Goal: Task Accomplishment & Management: Complete application form

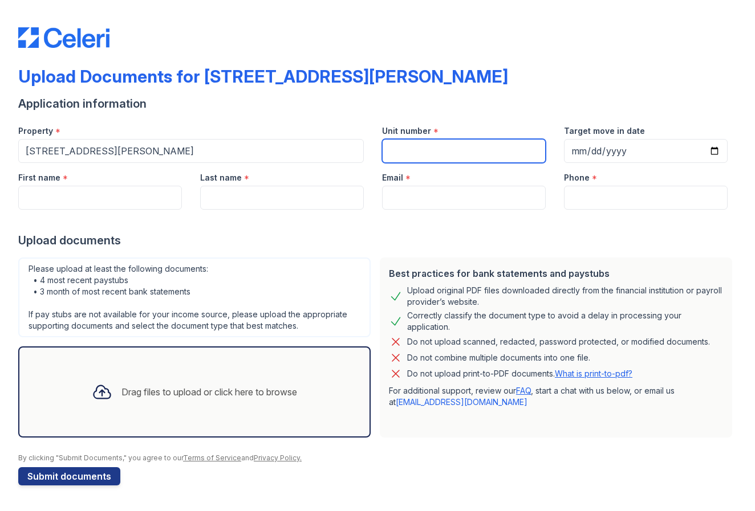
click at [438, 151] on input "Unit number" at bounding box center [464, 151] width 164 height 24
type input "IDK"
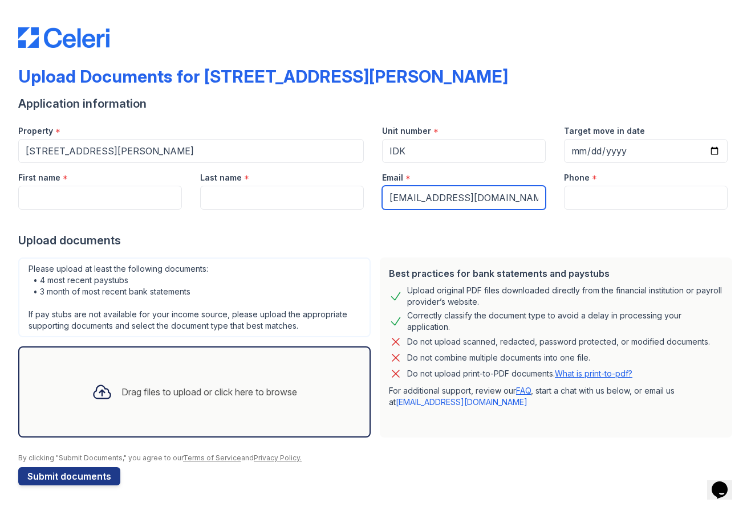
type input "[EMAIL_ADDRESS][DOMAIN_NAME]"
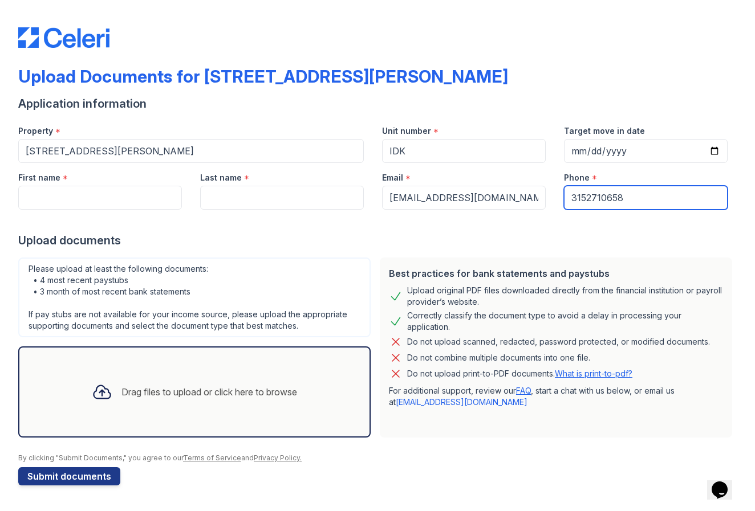
type input "3152710658"
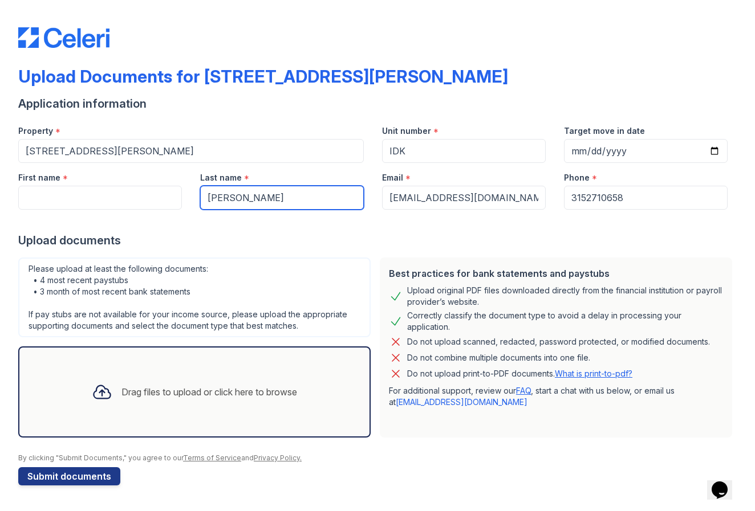
type input "[PERSON_NAME]"
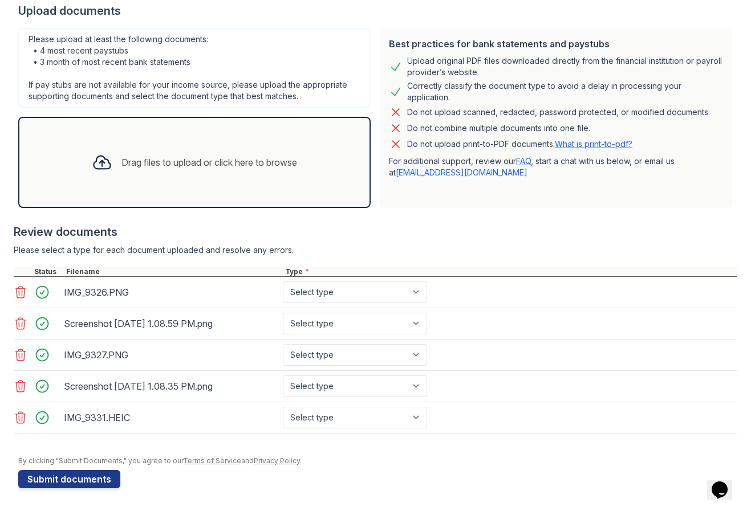
type input "[PERSON_NAME]"
select select "bank_statement"
select select "other"
select select "paystub"
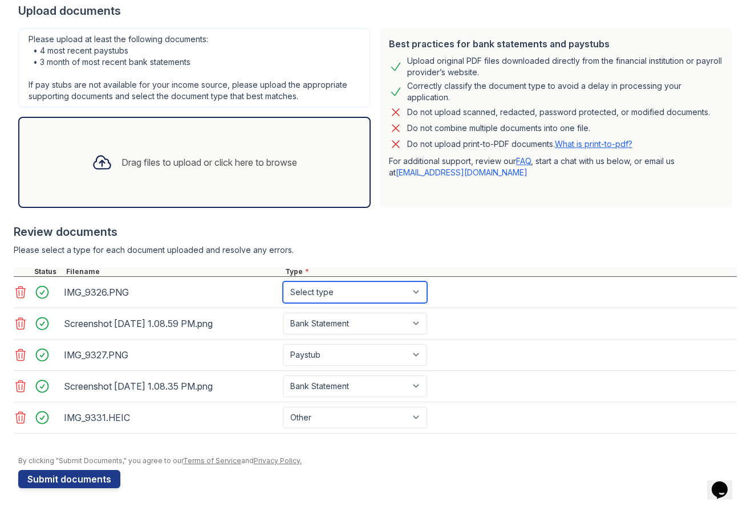
select select "paystub"
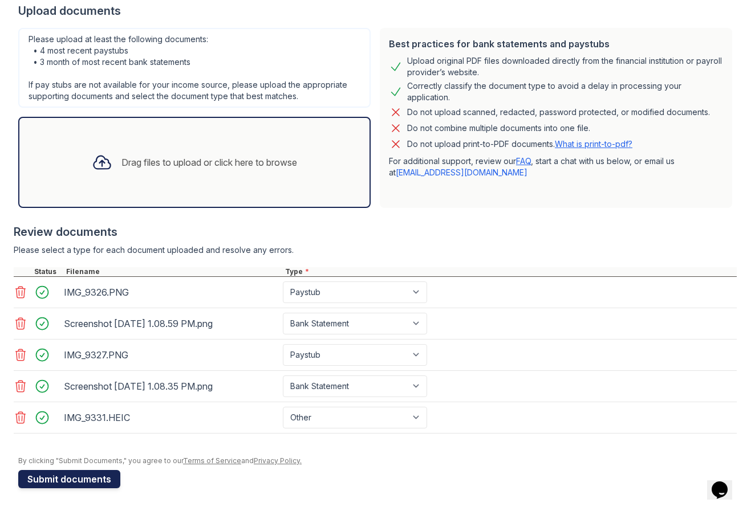
click at [94, 479] on button "Submit documents" at bounding box center [69, 479] width 102 height 18
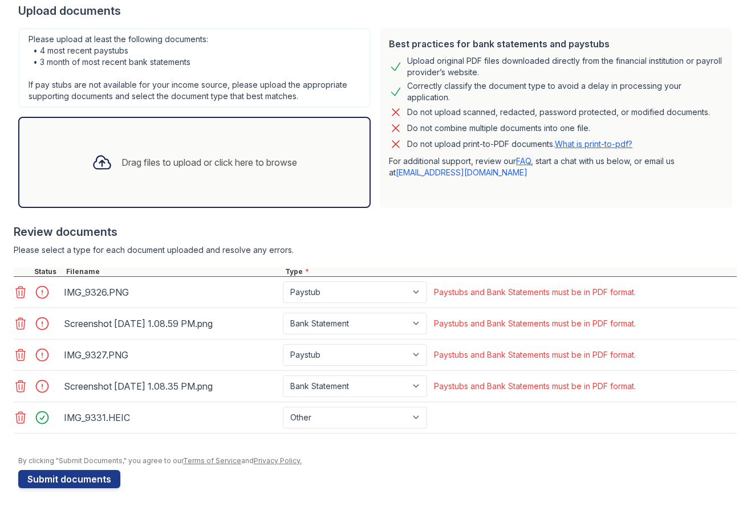
scroll to position [262, 0]
select select "other"
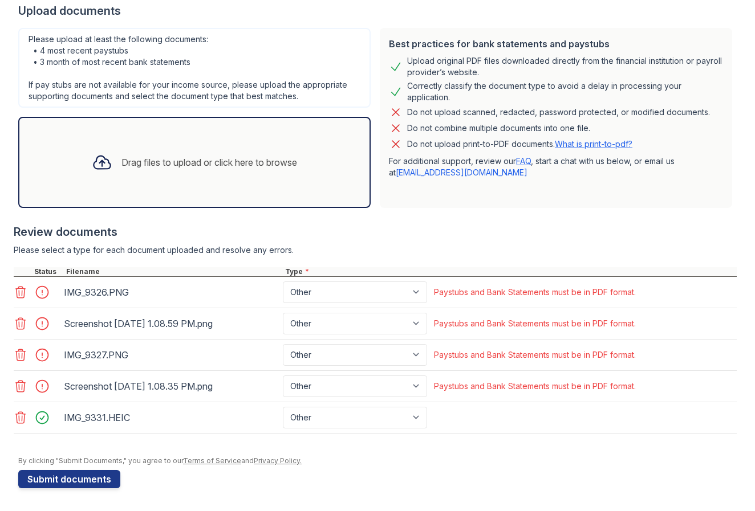
click at [489, 448] on div at bounding box center [377, 450] width 718 height 11
click at [91, 478] on button "Submit documents" at bounding box center [69, 479] width 102 height 18
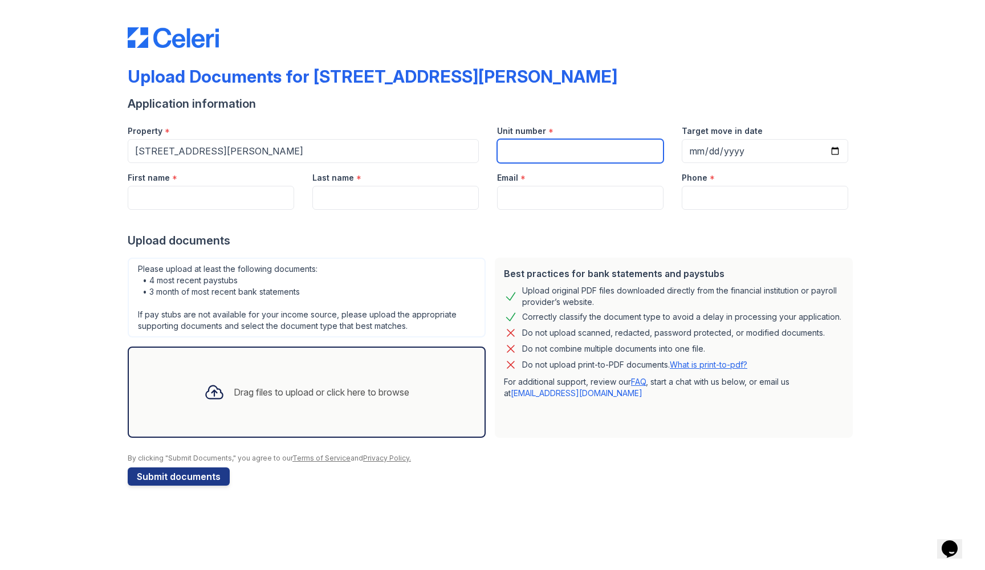
click at [528, 157] on input "Unit number" at bounding box center [580, 151] width 166 height 24
type input "IDK"
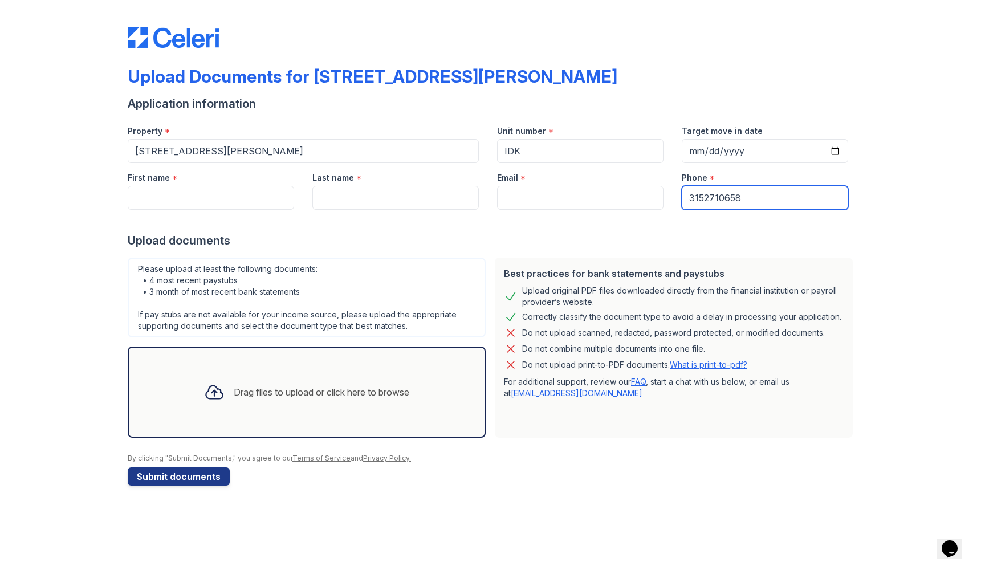
type input "3152710658"
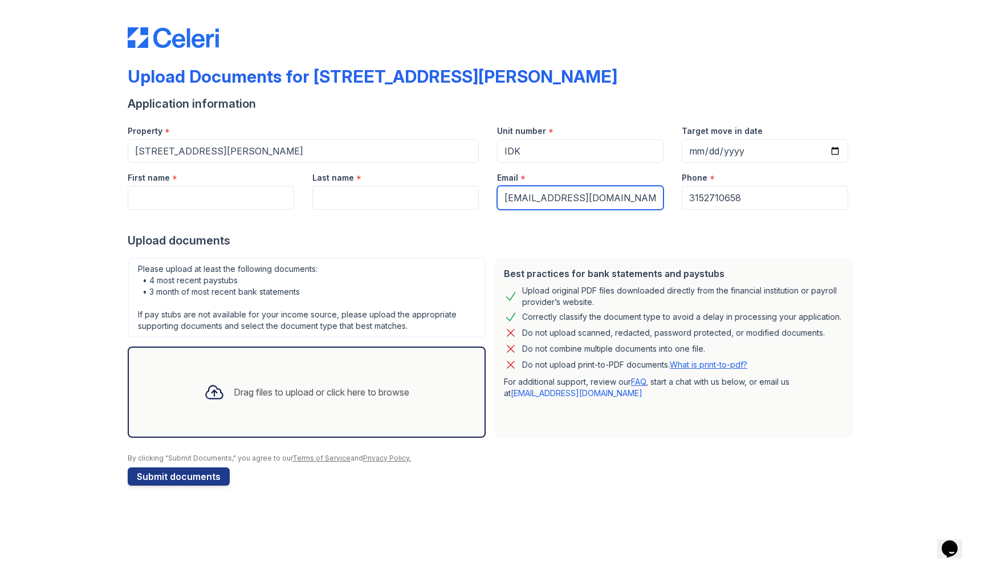
type input "[EMAIL_ADDRESS][DOMAIN_NAME]"
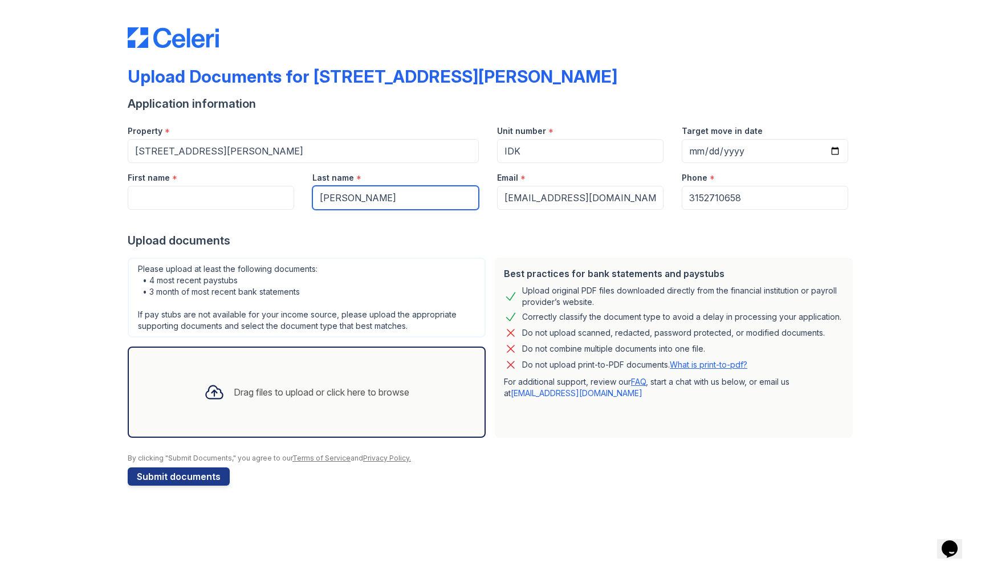
type input "[PERSON_NAME]"
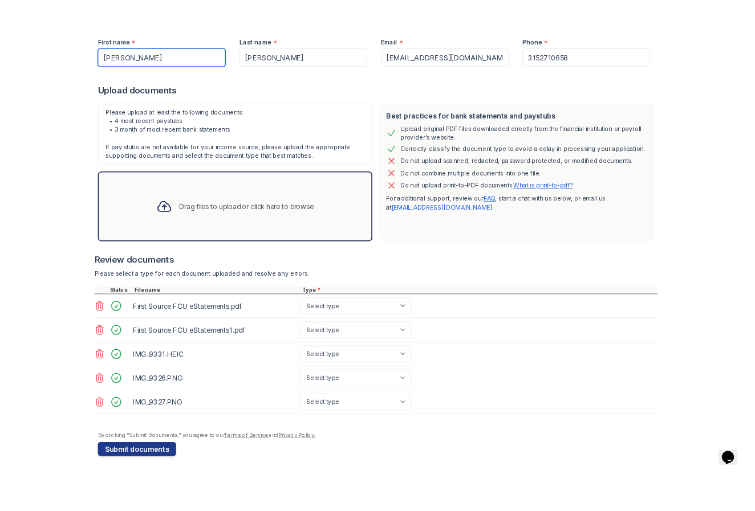
scroll to position [171, 0]
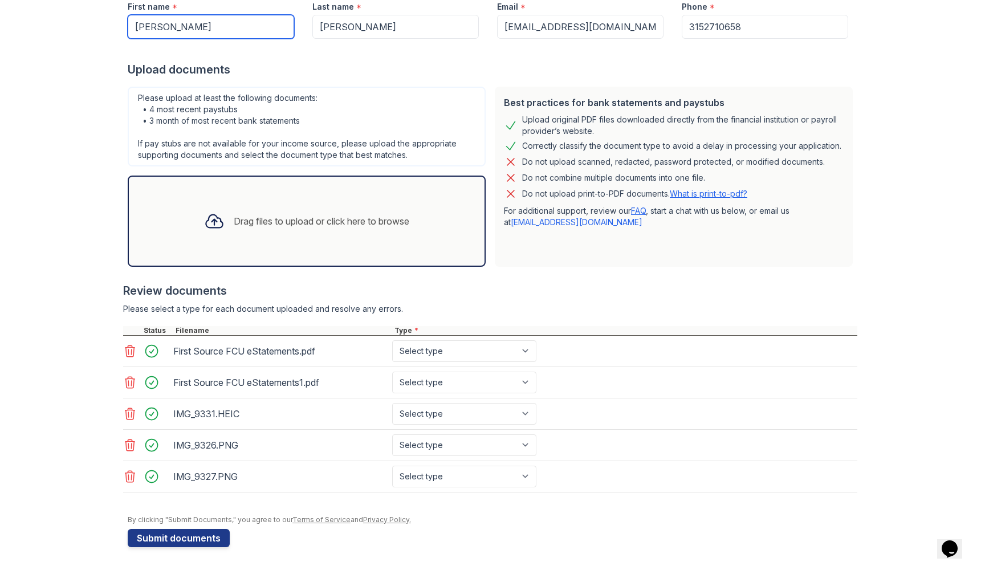
type input "[PERSON_NAME]"
select select "bank_statement"
click at [516, 543] on form "Application information Property * [STREET_ADDRESS][PERSON_NAME] Unit number * …" at bounding box center [493, 236] width 730 height 623
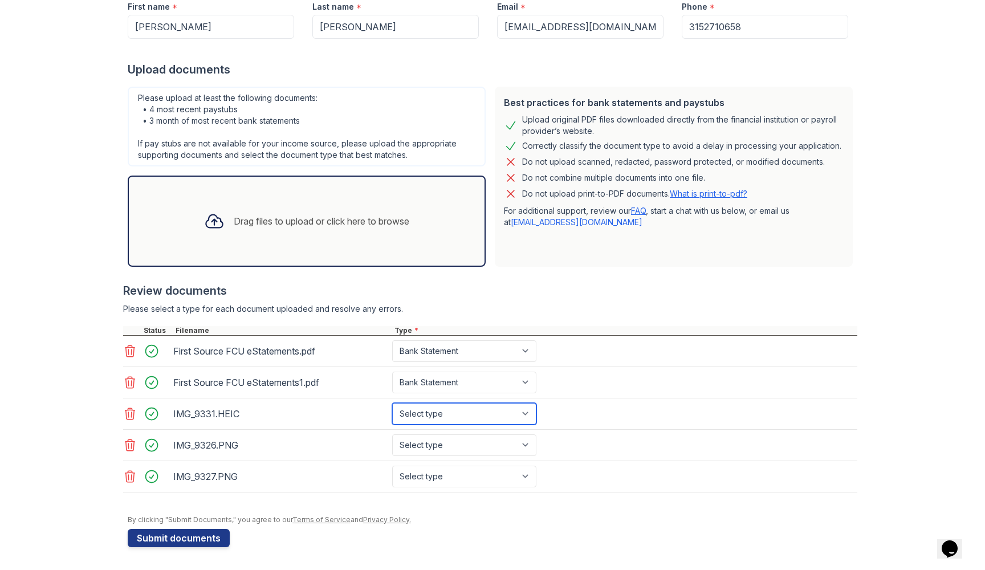
select select "other"
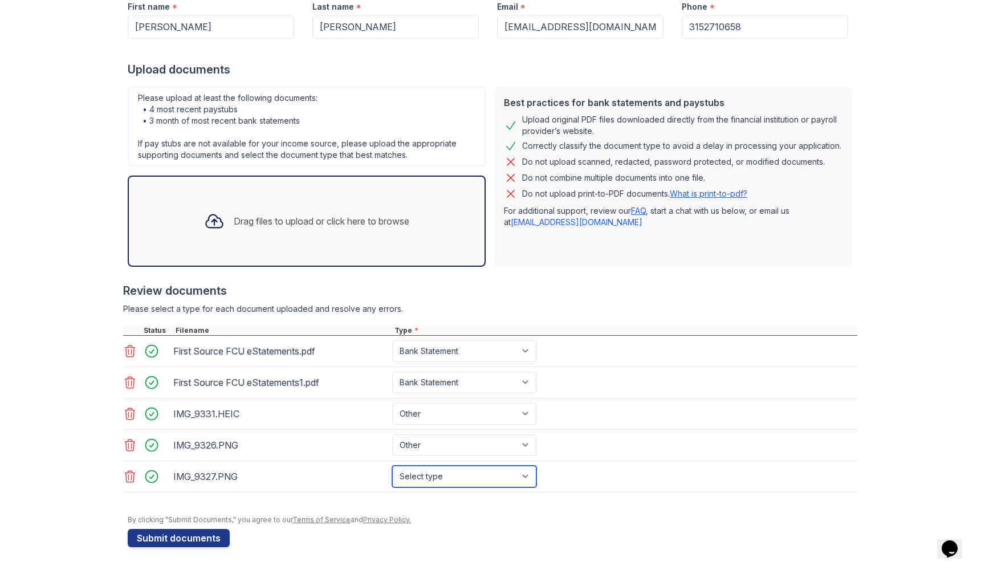
select select "other"
click at [481, 541] on form "Application information Property * [STREET_ADDRESS][PERSON_NAME] Unit number * …" at bounding box center [493, 236] width 730 height 623
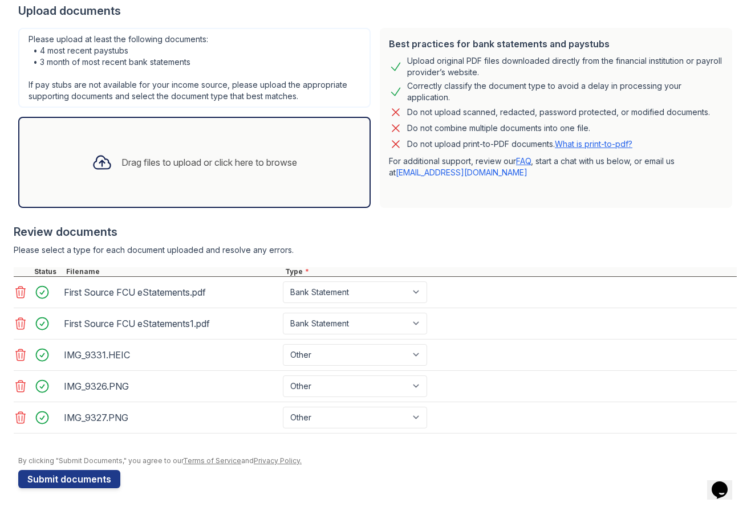
scroll to position [230, 0]
click at [96, 478] on button "Submit documents" at bounding box center [69, 479] width 102 height 18
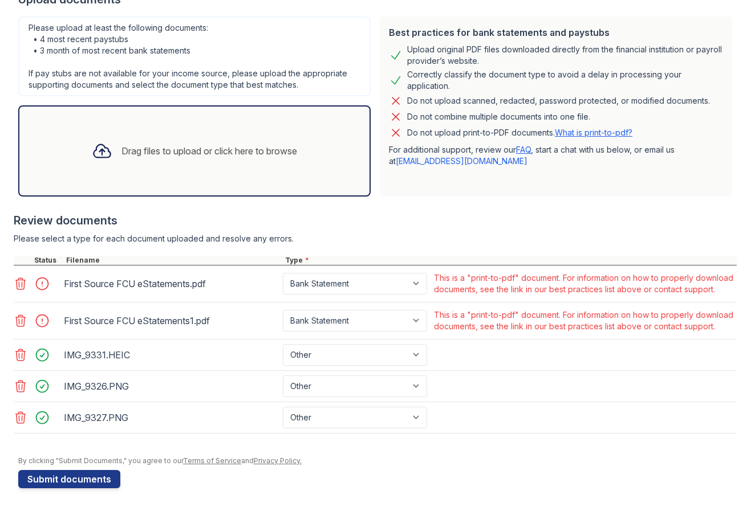
scroll to position [286, 0]
select select "other"
click at [105, 485] on button "Submit documents" at bounding box center [69, 479] width 102 height 18
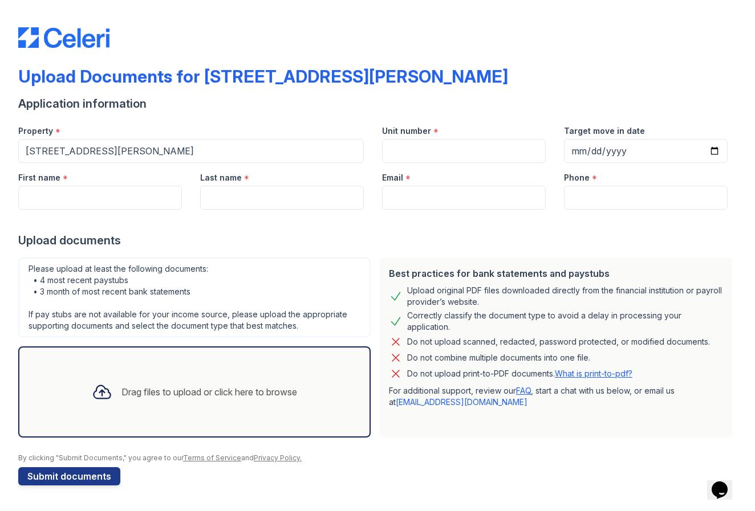
click at [583, 372] on link "What is print-to-pdf?" at bounding box center [594, 374] width 78 height 10
